Goal: Ask a question

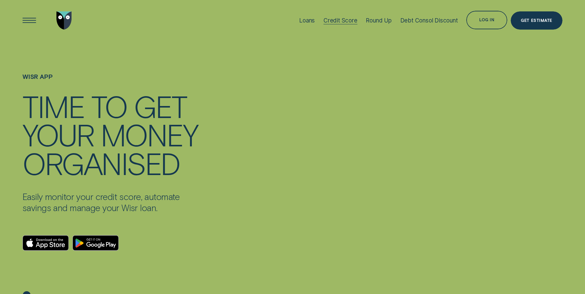
click at [344, 22] on div "Credit Score" at bounding box center [341, 20] width 34 height 7
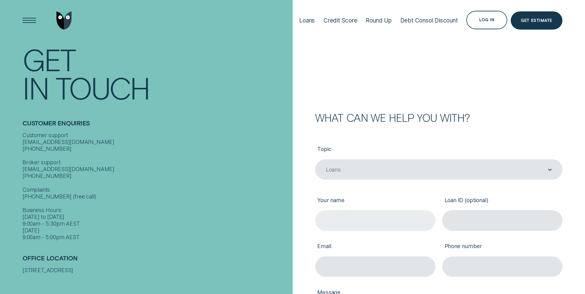
click at [330, 220] on input "Your name" at bounding box center [375, 220] width 120 height 20
type input "Ian Mayer"
type input "ian_mayer@yahoo.com.au"
type input "0418955958"
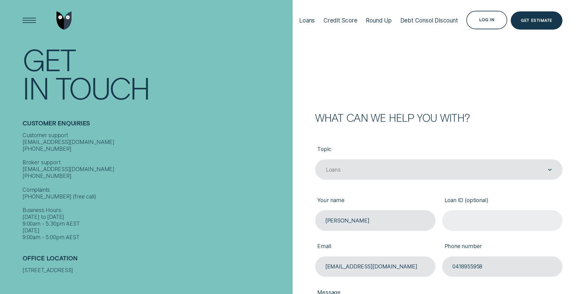
click at [458, 216] on input "Loan ID (optional)" at bounding box center [502, 220] width 120 height 20
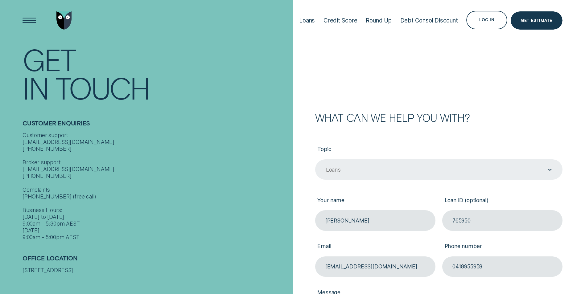
type input "765950"
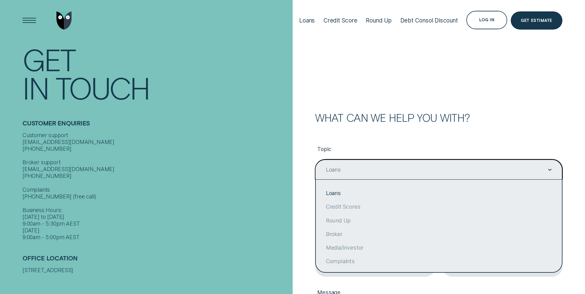
click at [549, 169] on icon "Contact form" at bounding box center [550, 170] width 4 height 2
click at [350, 169] on div "Loans" at bounding box center [439, 170] width 226 height 8
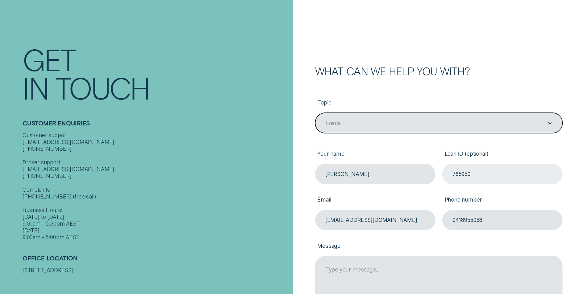
scroll to position [123, 0]
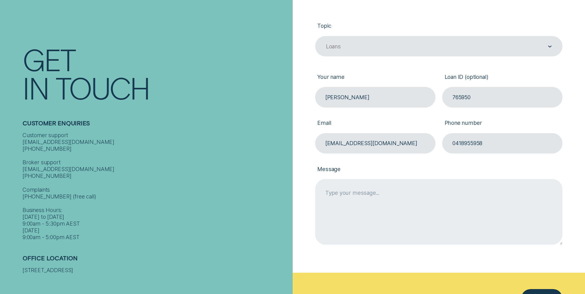
click at [325, 191] on textarea "Message" at bounding box center [438, 211] width 247 height 65
click at [473, 200] on textarea "Hello, On your website how do I view how much money I still own on my personal …" at bounding box center [438, 211] width 247 height 65
click at [532, 196] on textarea "Hello, On your website how do I view how much money I still owe on my personal …" at bounding box center [438, 211] width 247 height 65
click at [530, 199] on textarea "Hello, On your website how do I view how much money I still owe on my personal …" at bounding box center [438, 211] width 247 height 65
drag, startPoint x: 405, startPoint y: 200, endPoint x: 418, endPoint y: 201, distance: 13.0
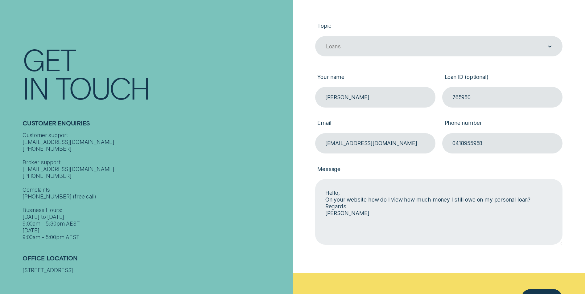
click at [418, 201] on textarea "Hello, On your website how do I view how much money I still owe on my personal …" at bounding box center [438, 211] width 247 height 65
click at [430, 199] on textarea "Hello, On your website how do I view on money I still owe on my personal loan? …" at bounding box center [438, 211] width 247 height 65
click at [355, 210] on textarea "Hello, On your website how do I view on money remaining I still owe on my perso…" at bounding box center [438, 211] width 247 height 65
click at [337, 214] on textarea "Hello, On your website how do I view on money remaining I still owe on my perso…" at bounding box center [438, 211] width 247 height 65
click at [353, 204] on textarea "Hello, On your website how do I view on money remaining I still owe on my perso…" at bounding box center [438, 211] width 247 height 65
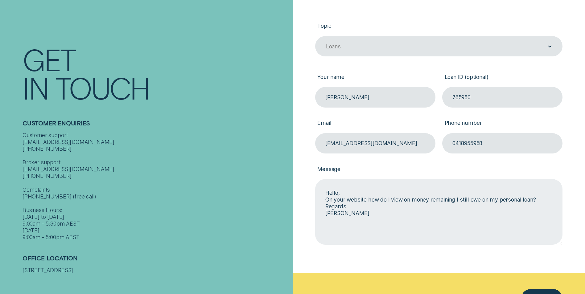
click at [542, 197] on textarea "Hello, On your website how do I view on money remaining I still owe on my perso…" at bounding box center [438, 211] width 247 height 65
click at [370, 206] on textarea "Hello, On your website how do I view on money remaining I still owe on my perso…" at bounding box center [438, 211] width 247 height 65
click at [368, 207] on textarea "Hello, On your website how do I view on money remaining I still owe on my perso…" at bounding box center [438, 211] width 247 height 65
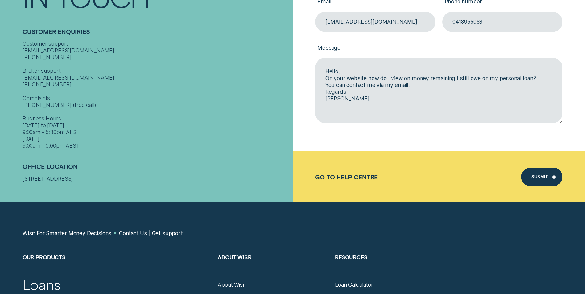
scroll to position [247, 0]
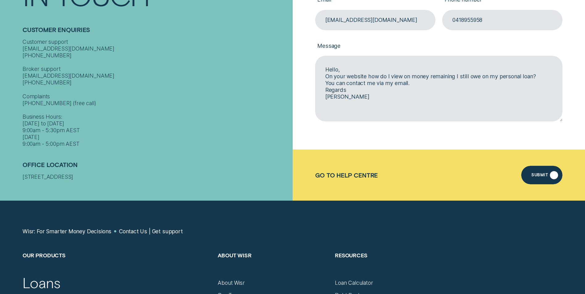
type textarea "Hello, On your website how do I view on money remaining I still owe on my perso…"
click at [541, 171] on div "Submit" at bounding box center [541, 175] width 41 height 19
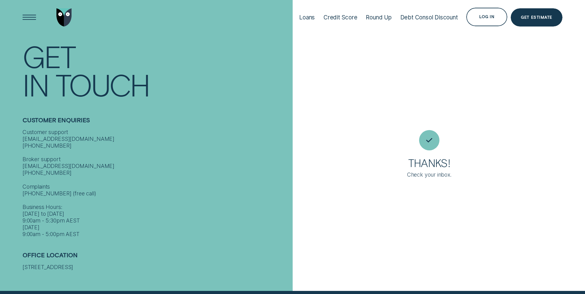
scroll to position [0, 0]
